Goal: Task Accomplishment & Management: Manage account settings

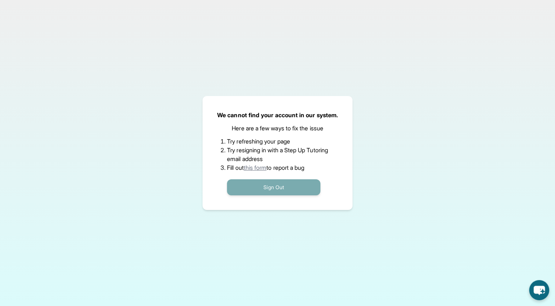
click at [305, 192] on button "Sign Out" at bounding box center [273, 187] width 93 height 16
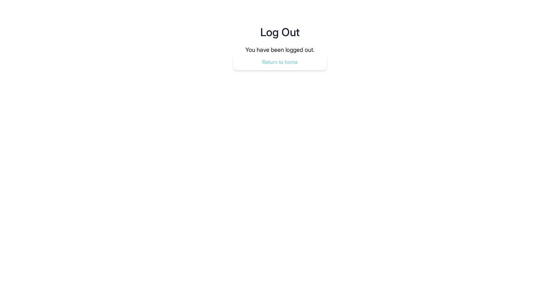
click at [304, 62] on button "Return to home" at bounding box center [279, 62] width 93 height 16
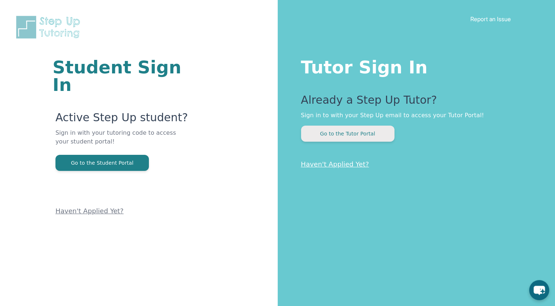
click at [331, 138] on button "Go to the Tutor Portal" at bounding box center [347, 134] width 93 height 16
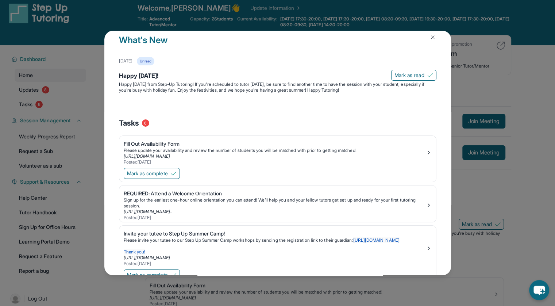
scroll to position [15, 0]
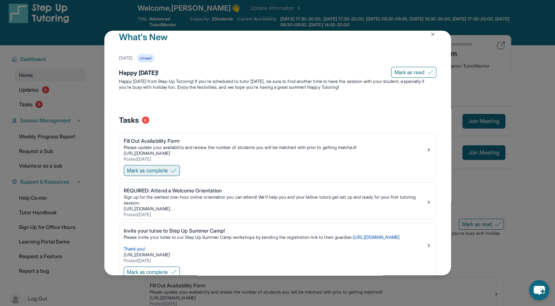
click at [172, 170] on button "Mark as complete" at bounding box center [152, 170] width 56 height 11
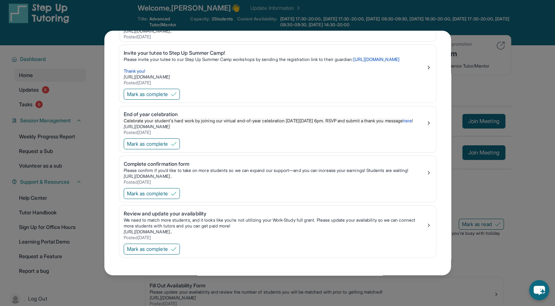
scroll to position [159, 0]
click at [163, 250] on span "Mark as complete" at bounding box center [147, 248] width 41 height 7
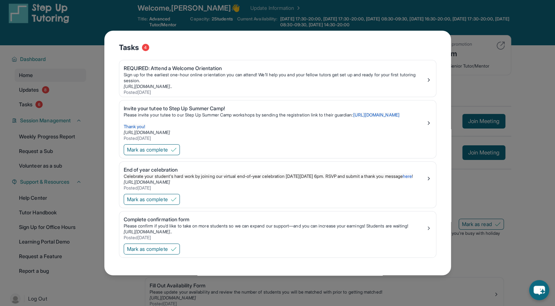
scroll to position [104, 0]
click at [162, 248] on span "Mark as complete" at bounding box center [147, 248] width 41 height 7
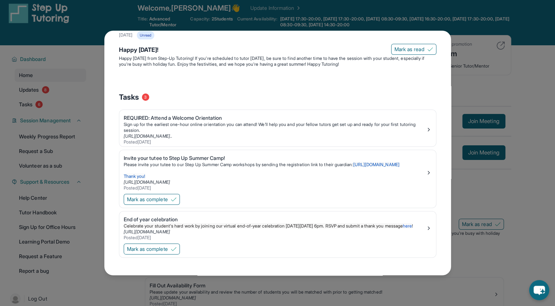
scroll to position [48, 0]
click at [162, 248] on span "Mark as complete" at bounding box center [147, 248] width 41 height 7
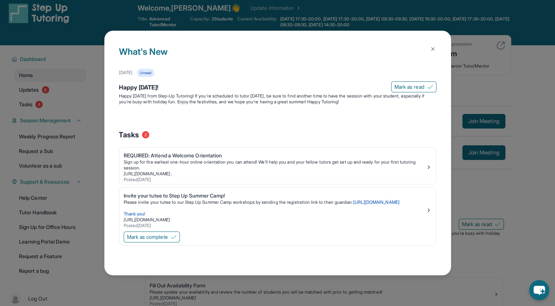
scroll to position [0, 0]
click at [162, 245] on div "Mark as complete" at bounding box center [277, 237] width 317 height 15
click at [158, 240] on span "Mark as complete" at bounding box center [147, 236] width 41 height 7
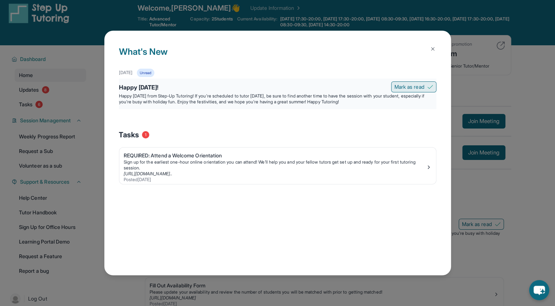
click at [419, 83] on span "Mark as read" at bounding box center [409, 86] width 30 height 7
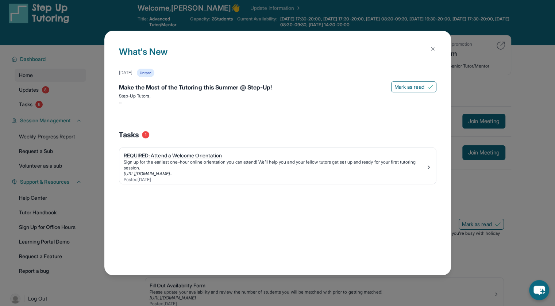
click at [339, 175] on div "[URL][DOMAIN_NAME].." at bounding box center [275, 174] width 302 height 6
click at [436, 46] on button at bounding box center [432, 49] width 15 height 15
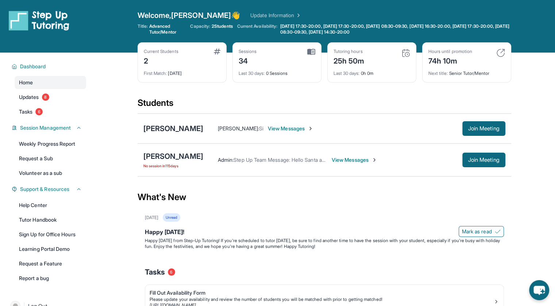
click at [351, 157] on span "View Messages" at bounding box center [355, 159] width 46 height 7
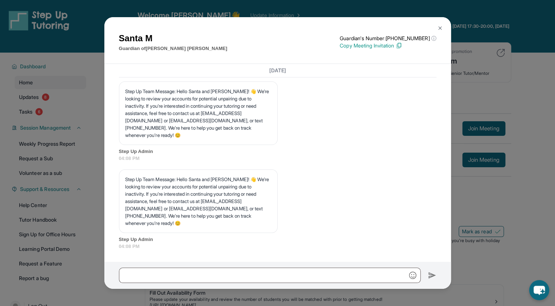
scroll to position [14836, 0]
click at [438, 24] on button at bounding box center [440, 28] width 15 height 15
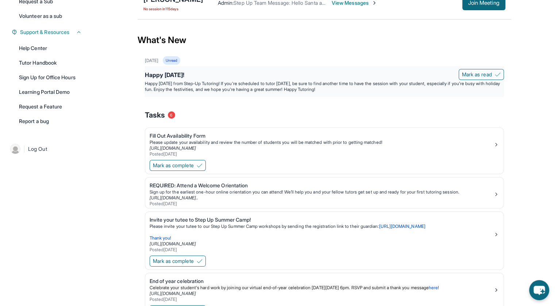
scroll to position [156, 0]
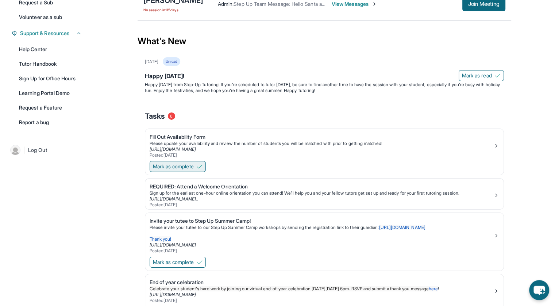
click at [185, 163] on span "Mark as complete" at bounding box center [173, 166] width 41 height 7
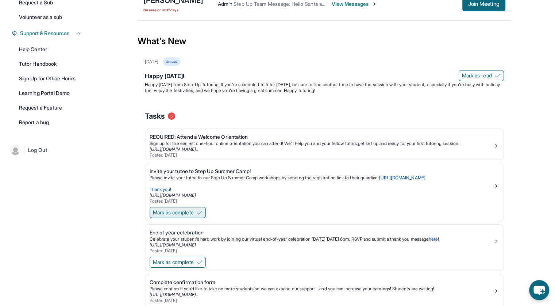
click at [173, 209] on span "Mark as complete" at bounding box center [173, 212] width 41 height 7
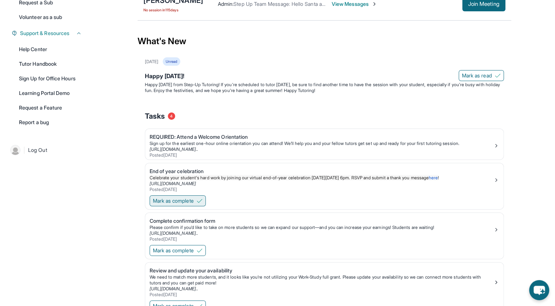
click at [173, 208] on div "End of year celebration Celebrate your student's hard work by joining our virtu…" at bounding box center [324, 186] width 359 height 47
click at [163, 200] on span "Mark as complete" at bounding box center [173, 200] width 41 height 7
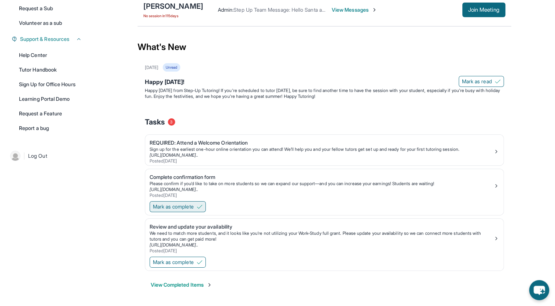
scroll to position [148, 0]
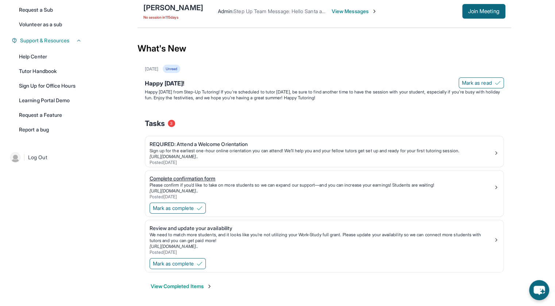
click at [297, 179] on div "Complete confirmation form" at bounding box center [322, 178] width 344 height 7
click at [169, 207] on span "Mark as complete" at bounding box center [173, 207] width 41 height 7
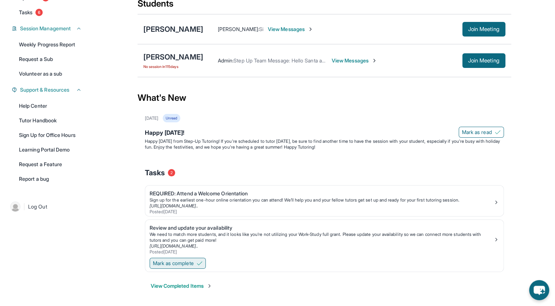
click at [166, 258] on button "Mark as complete" at bounding box center [178, 263] width 56 height 11
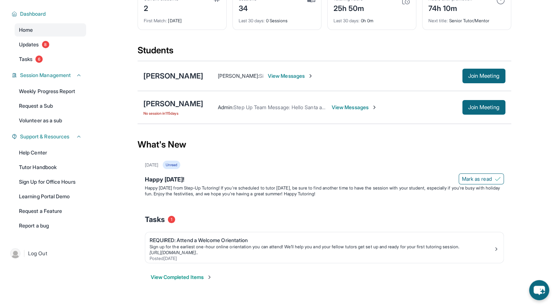
click at [239, 211] on div "Tasks 1" at bounding box center [324, 219] width 359 height 25
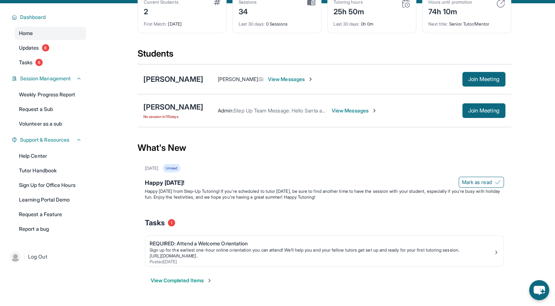
scroll to position [49, 0]
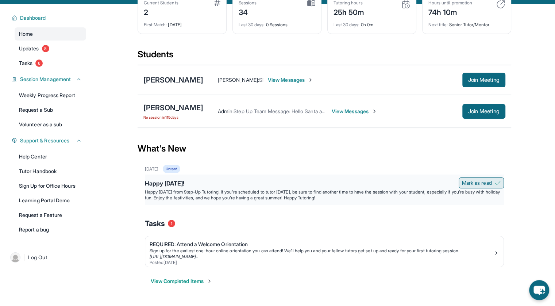
click at [472, 181] on span "Mark as read" at bounding box center [477, 182] width 30 height 7
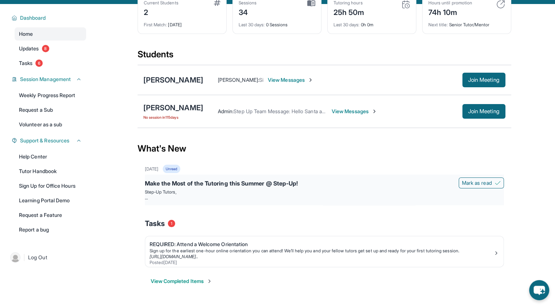
scroll to position [0, 0]
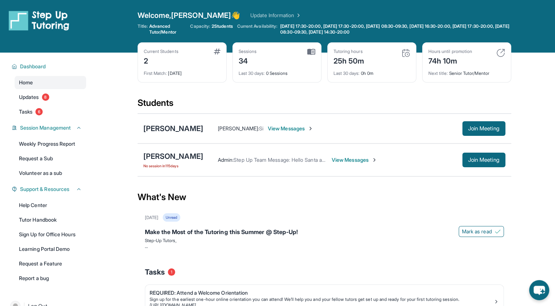
click at [268, 125] on span "View Messages" at bounding box center [291, 128] width 46 height 7
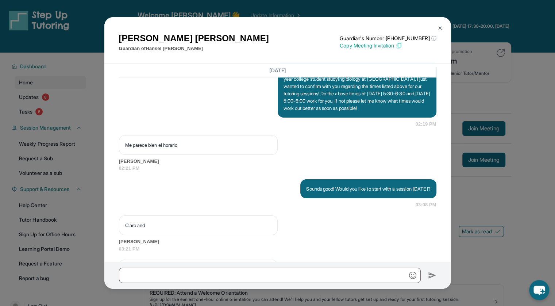
scroll to position [639, 0]
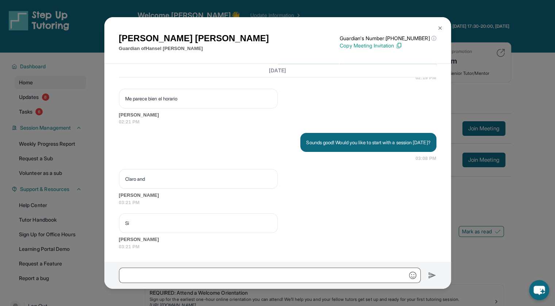
click at [442, 25] on img at bounding box center [440, 28] width 6 height 6
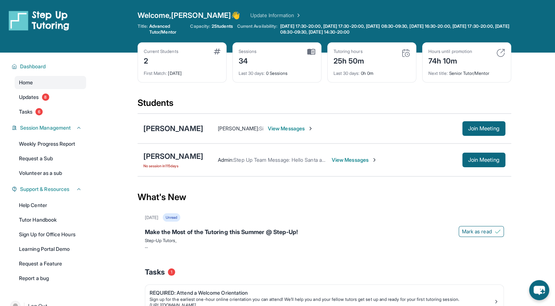
click at [331, 118] on div "[PERSON_NAME] [PERSON_NAME] : Si View Messages Join Meeting" at bounding box center [325, 128] width 374 height 30
click at [343, 27] on span "[DATE] 17:30-20:00, [DATE] 17:30-20:00, [DATE] 08:30-09:30, [DATE] 16:30-20:00,…" at bounding box center [389, 29] width 221 height 12
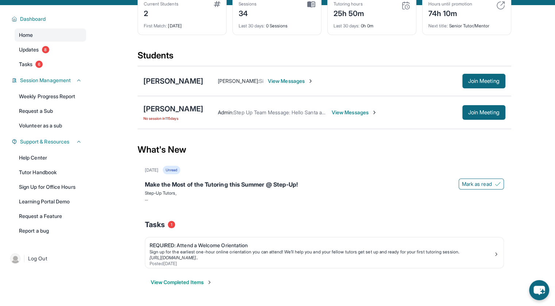
scroll to position [47, 0]
click at [124, 163] on main "Current Students 2 First Match : [DATE] Sessions 34 Last 30 days : 0 Sessions T…" at bounding box center [324, 154] width 462 height 298
